Goal: Find contact information: Find contact information

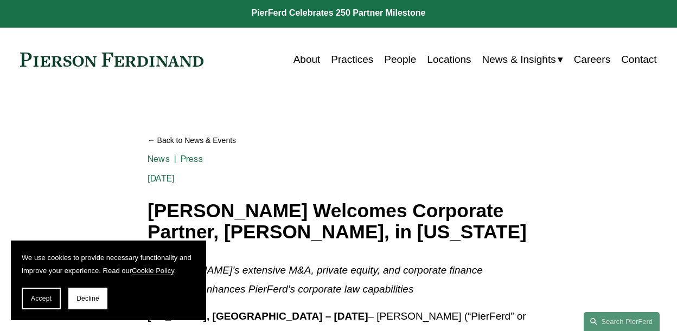
scroll to position [2, 0]
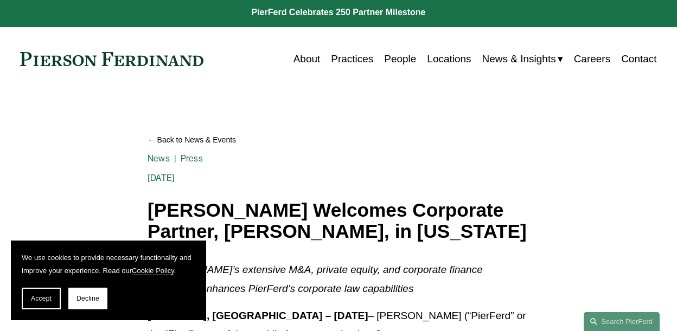
drag, startPoint x: 72, startPoint y: 296, endPoint x: 130, endPoint y: 287, distance: 59.2
click at [72, 296] on button "Decline" at bounding box center [87, 299] width 39 height 22
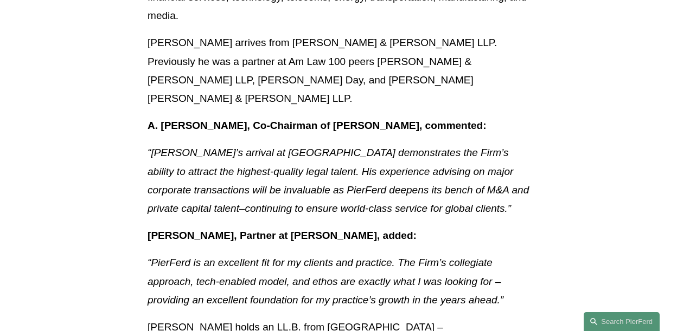
scroll to position [0, 0]
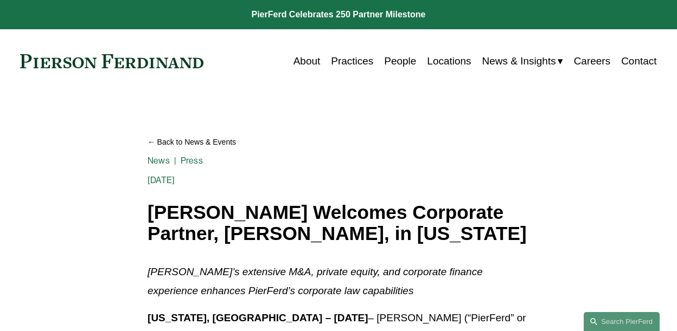
click at [438, 63] on link "Locations" at bounding box center [449, 61] width 44 height 21
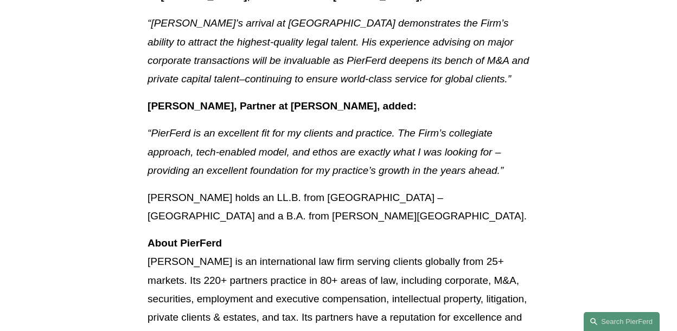
scroll to position [801, 0]
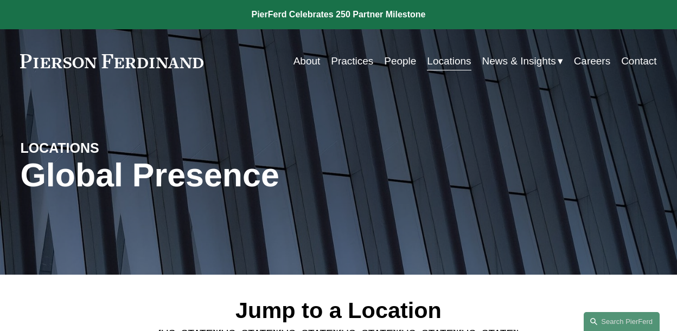
scroll to position [185, 0]
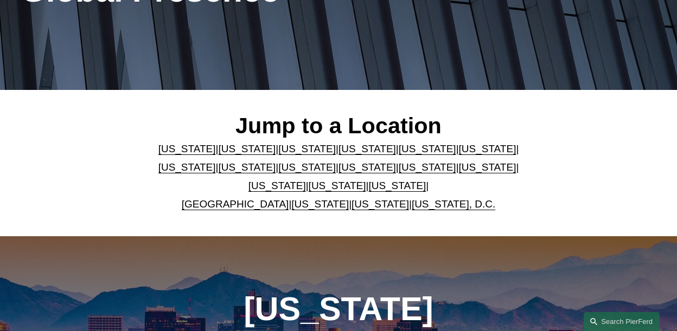
click at [399, 166] on link "New York" at bounding box center [427, 167] width 57 height 11
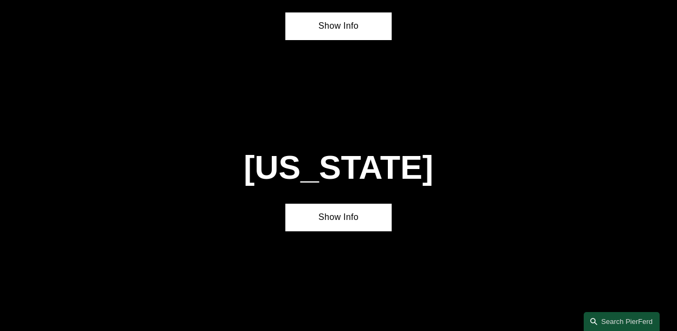
scroll to position [2362, 0]
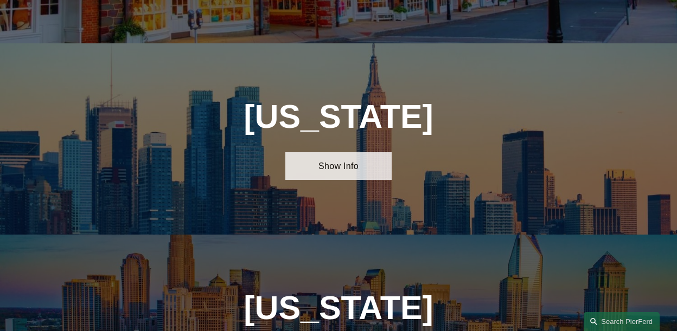
click at [365, 152] on link "Show Info" at bounding box center [338, 165] width 106 height 27
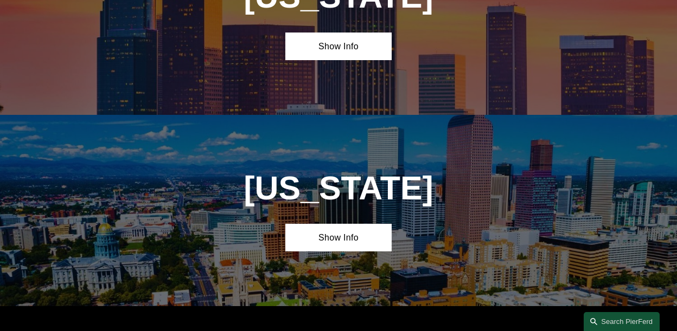
scroll to position [307, 0]
